Goal: Information Seeking & Learning: Learn about a topic

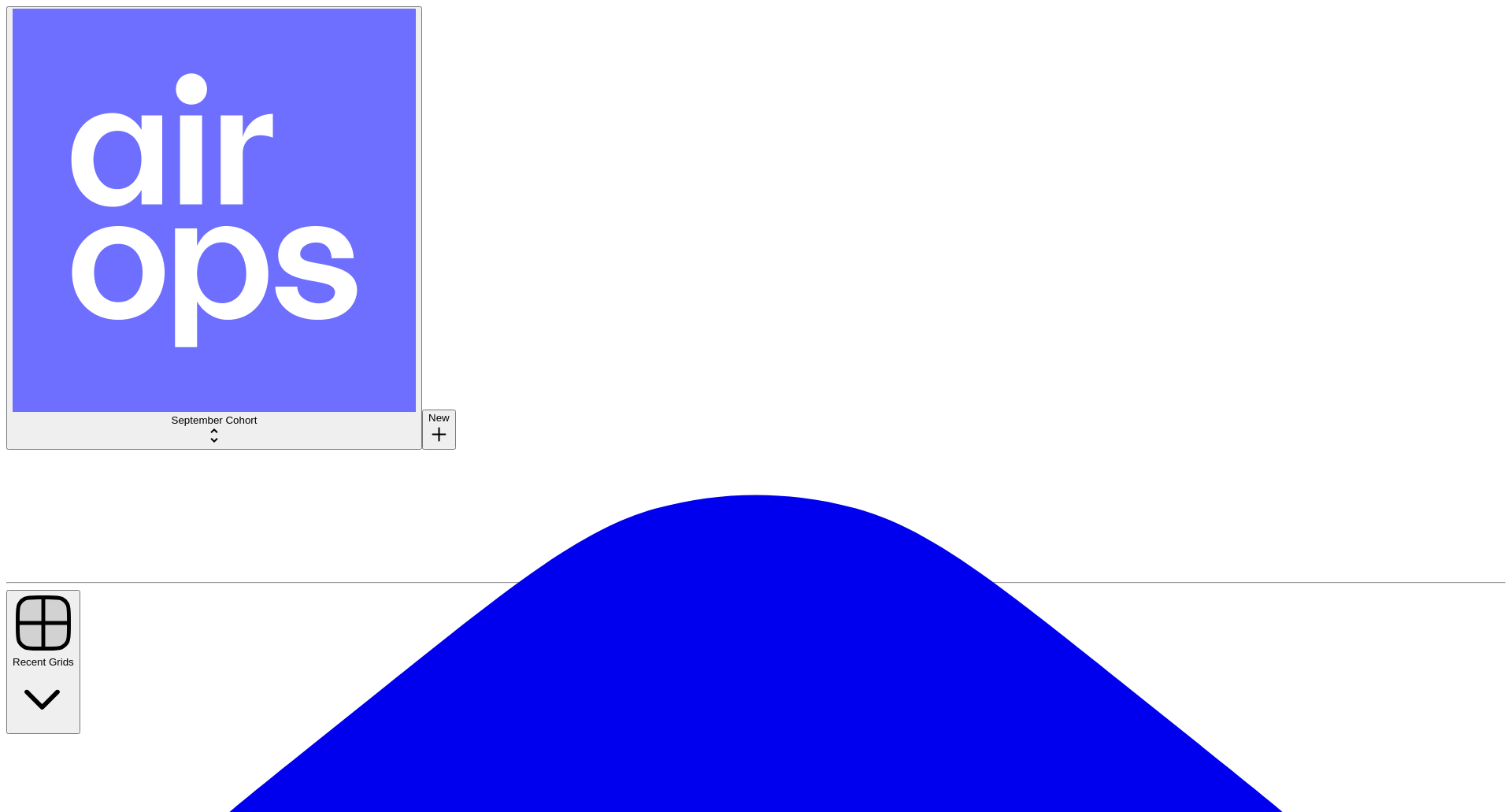
type input "social"
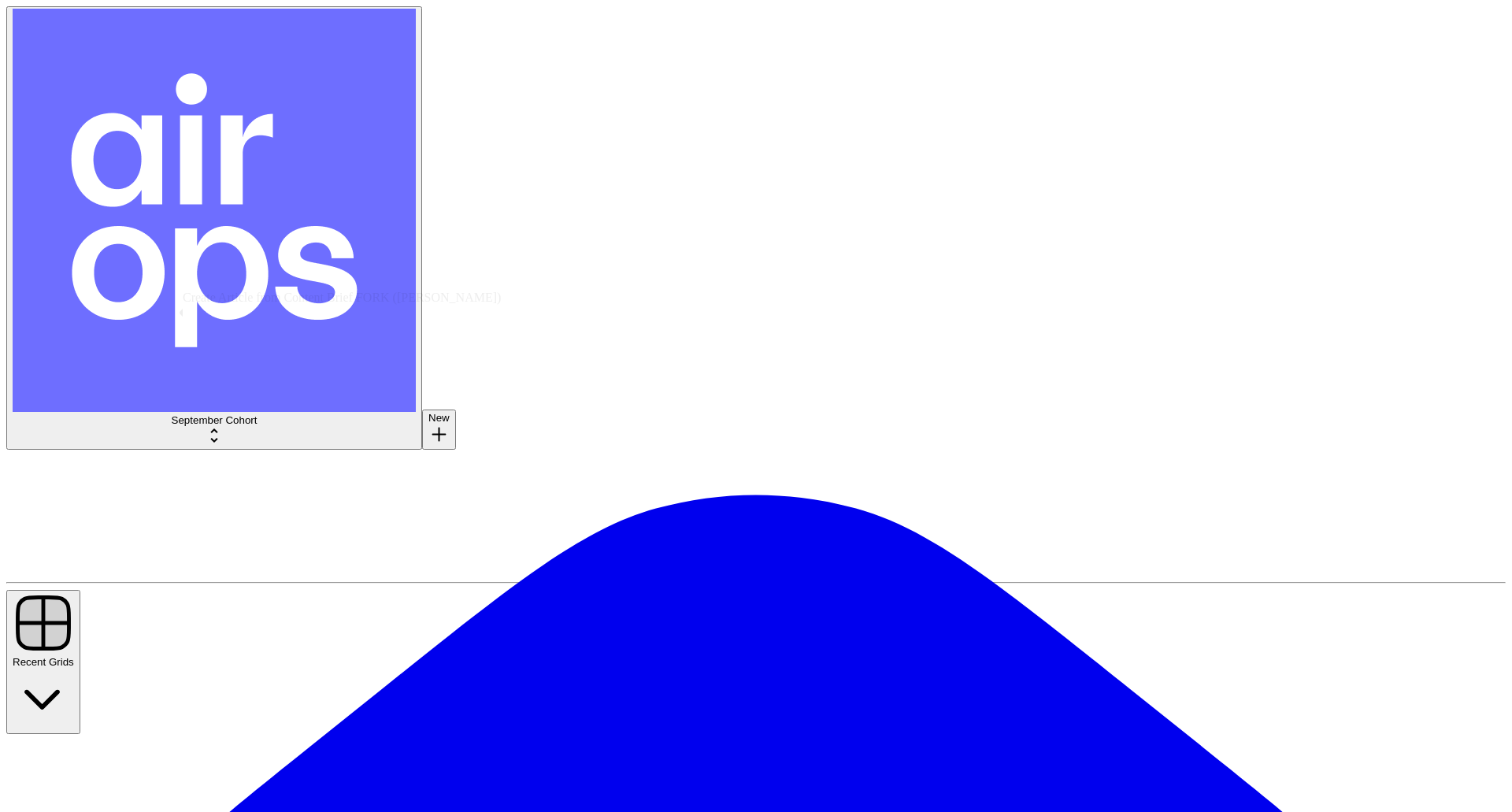
click at [80, 590] on button "Recent Grids" at bounding box center [43, 661] width 74 height 144
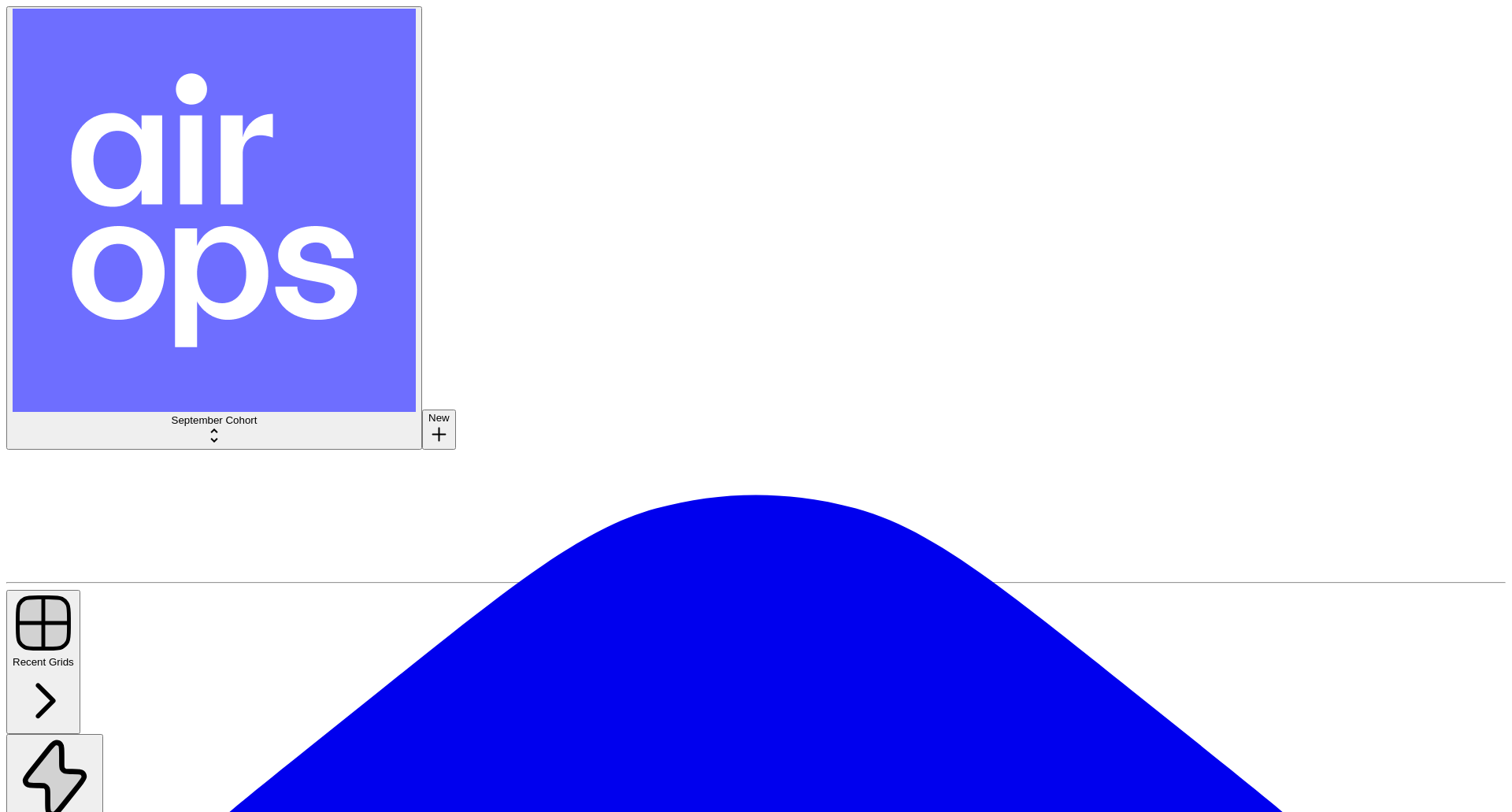
type input "social"
click at [74, 670] on icon "button" at bounding box center [43, 700] width 62 height 62
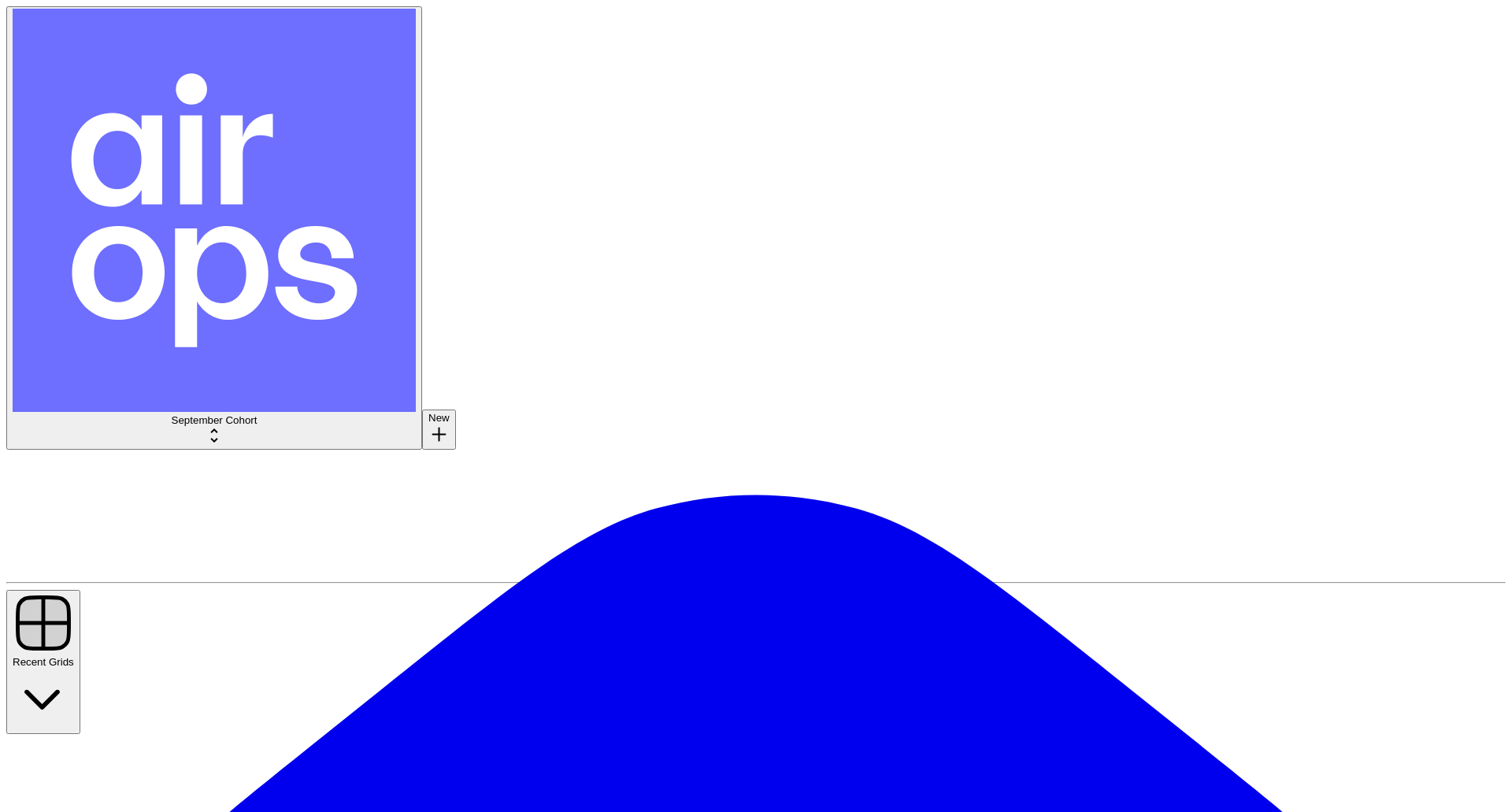
scroll to position [1260, 0]
